Goal: Find specific page/section: Find specific page/section

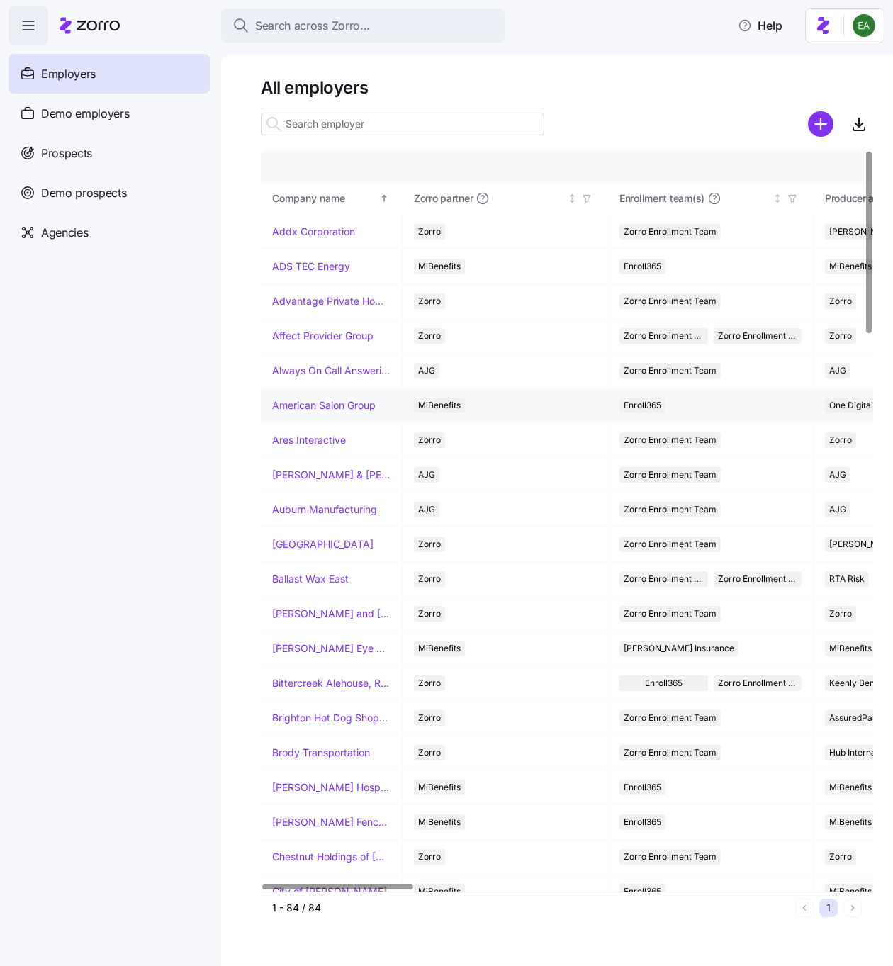
click at [319, 404] on link "American Salon Group" at bounding box center [323, 405] width 103 height 14
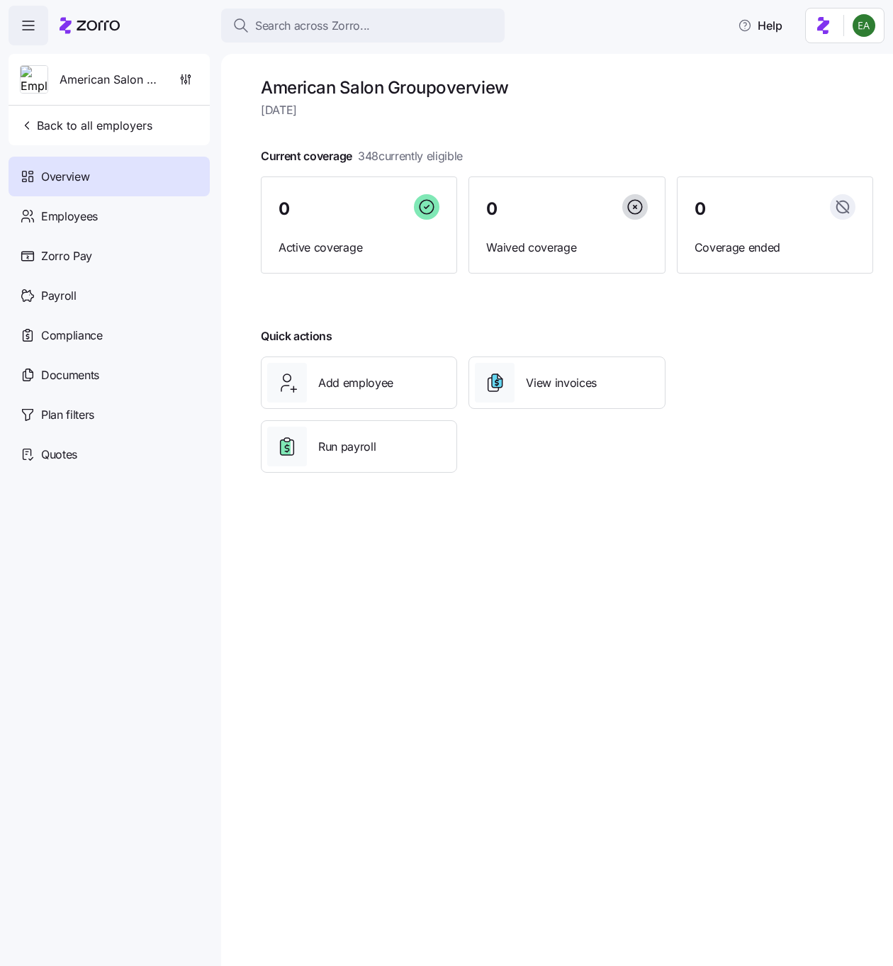
click at [821, 33] on html "Search across Zorro... Help American Salon Group Back to all employers Overview…" at bounding box center [446, 478] width 893 height 957
